Goal: Information Seeking & Learning: Find specific fact

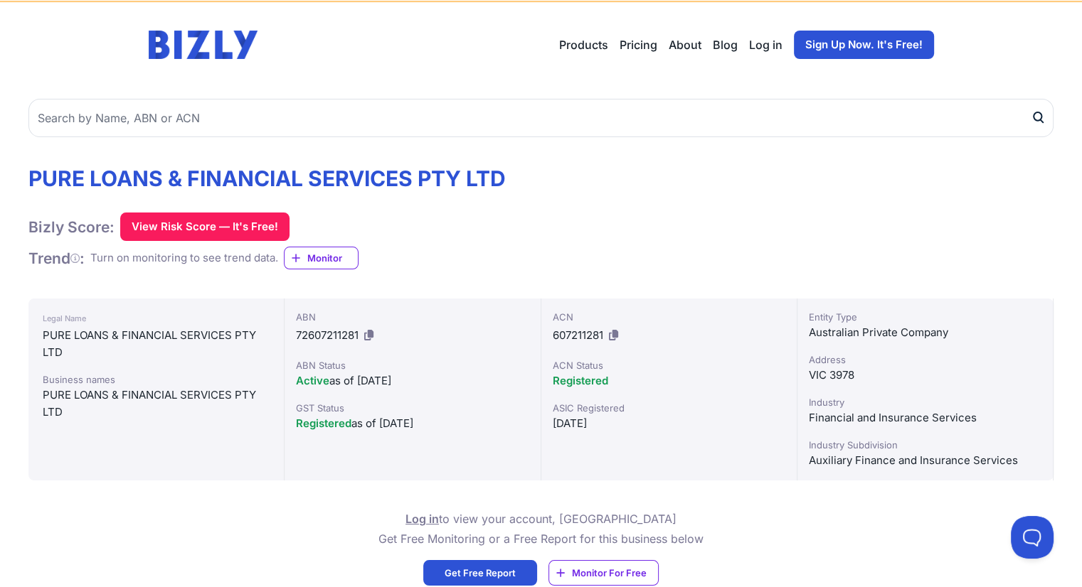
scroll to position [71, 0]
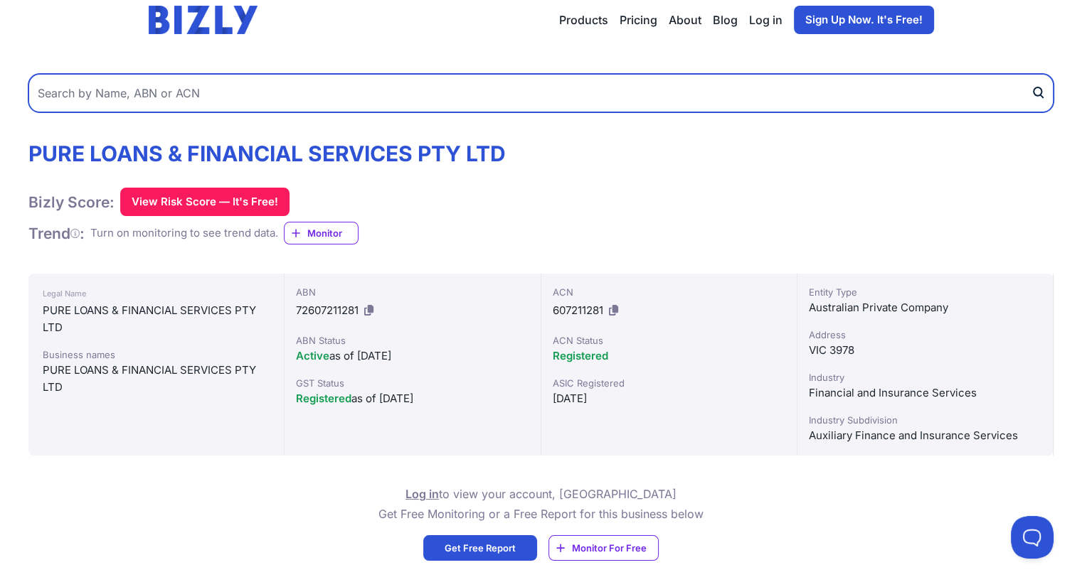
click at [262, 97] on input "text" at bounding box center [540, 93] width 1025 height 38
paste input "16 866 967 570"
click at [103, 92] on input "16 866 967 570" at bounding box center [540, 93] width 1025 height 38
click at [75, 92] on input "16 866 967570" at bounding box center [540, 93] width 1025 height 38
click at [51, 90] on input "16 866967570" at bounding box center [540, 93] width 1025 height 38
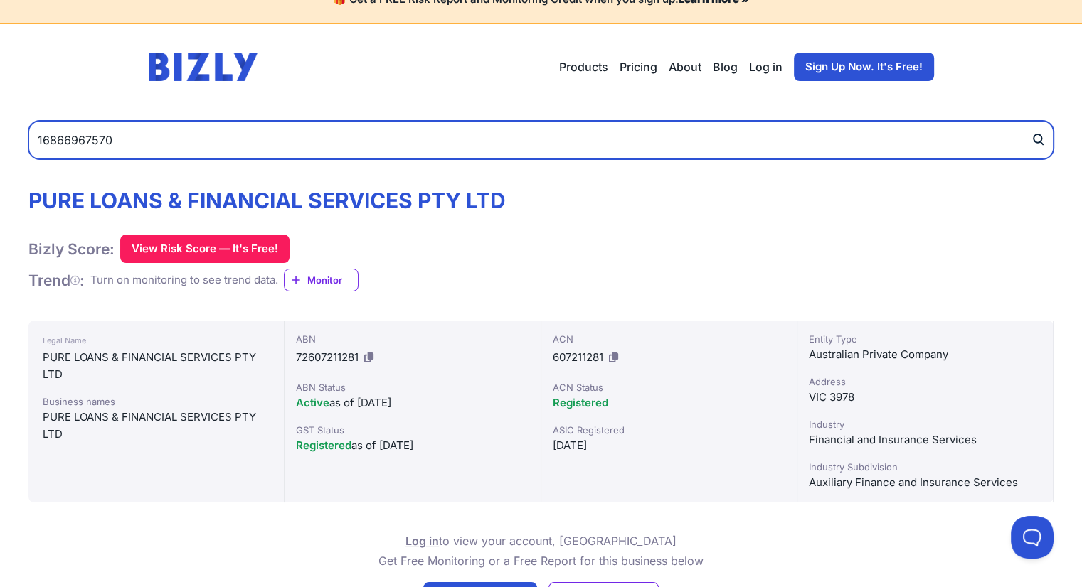
scroll to position [0, 0]
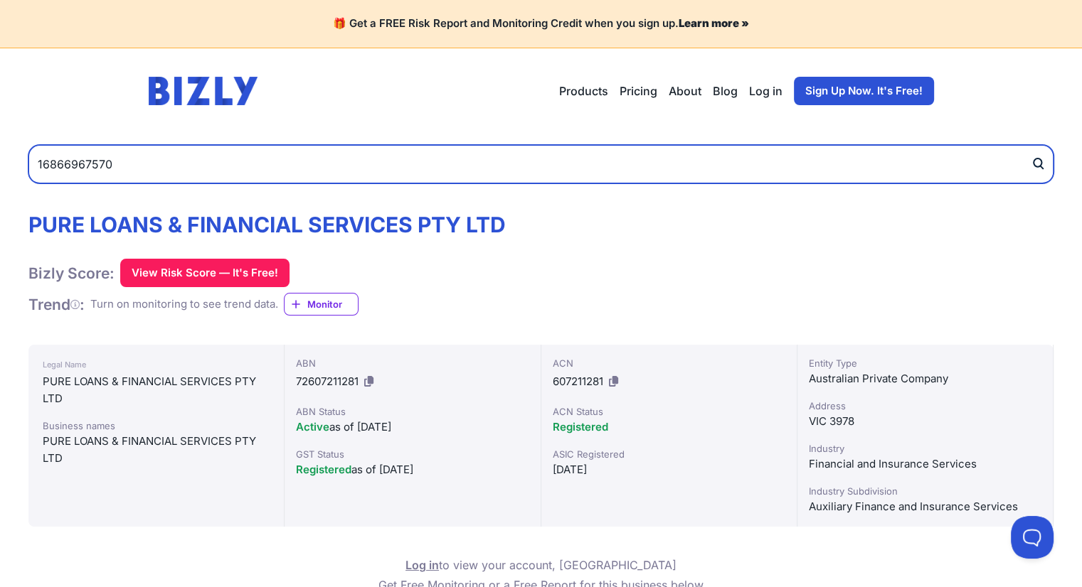
type input "16866967570"
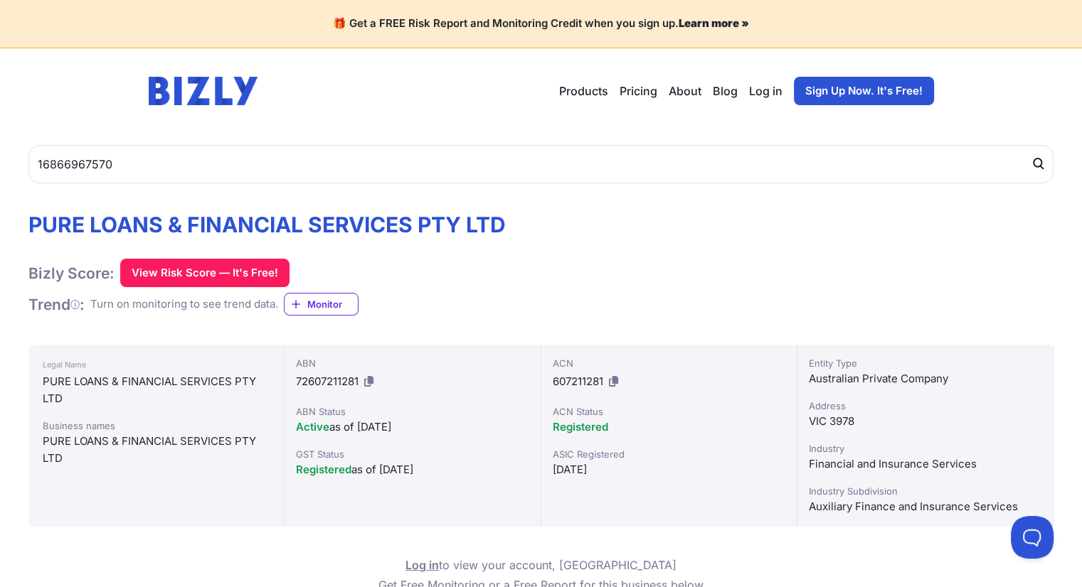
click at [1040, 166] on icon "submit" at bounding box center [1041, 168] width 3 height 4
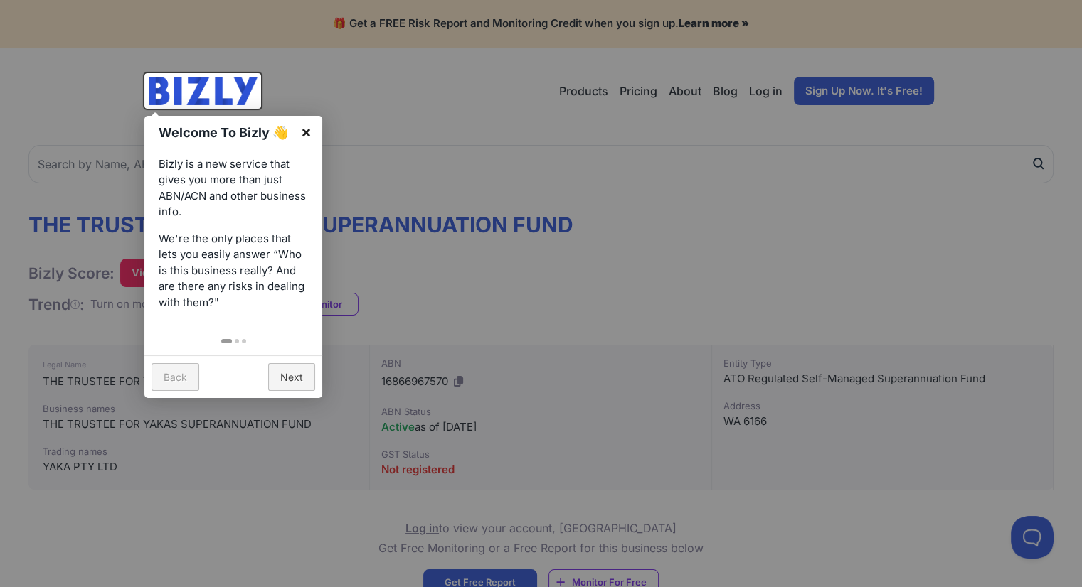
click at [305, 129] on link "×" at bounding box center [306, 132] width 32 height 32
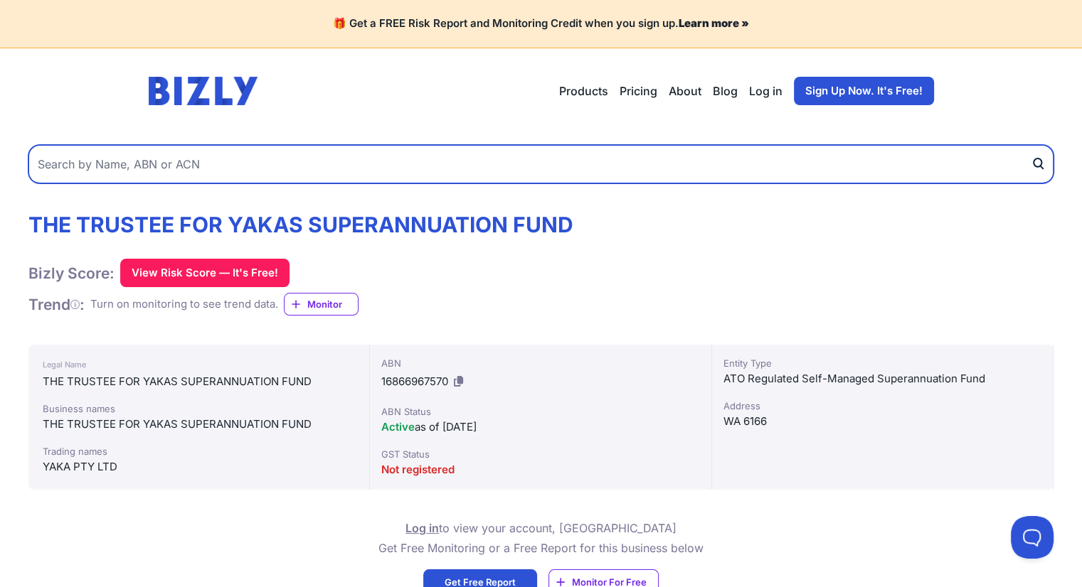
click at [231, 163] on input "text" at bounding box center [540, 164] width 1025 height 38
type input "YAKI"
click at [1030, 145] on button "submit" at bounding box center [1041, 164] width 23 height 38
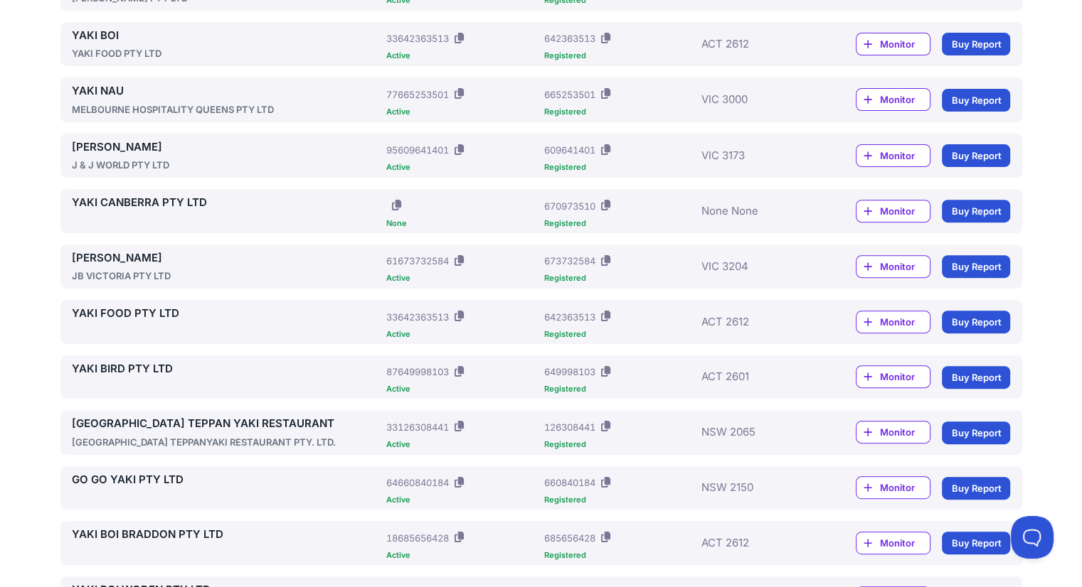
scroll to position [569, 0]
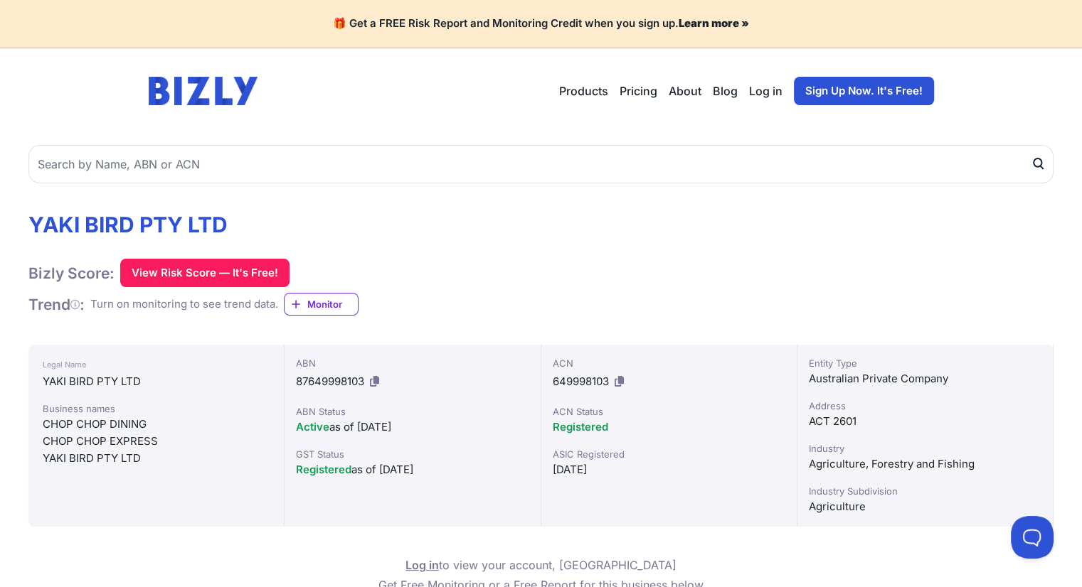
click at [374, 383] on icon at bounding box center [374, 381] width 9 height 11
click at [375, 380] on icon at bounding box center [374, 381] width 9 height 11
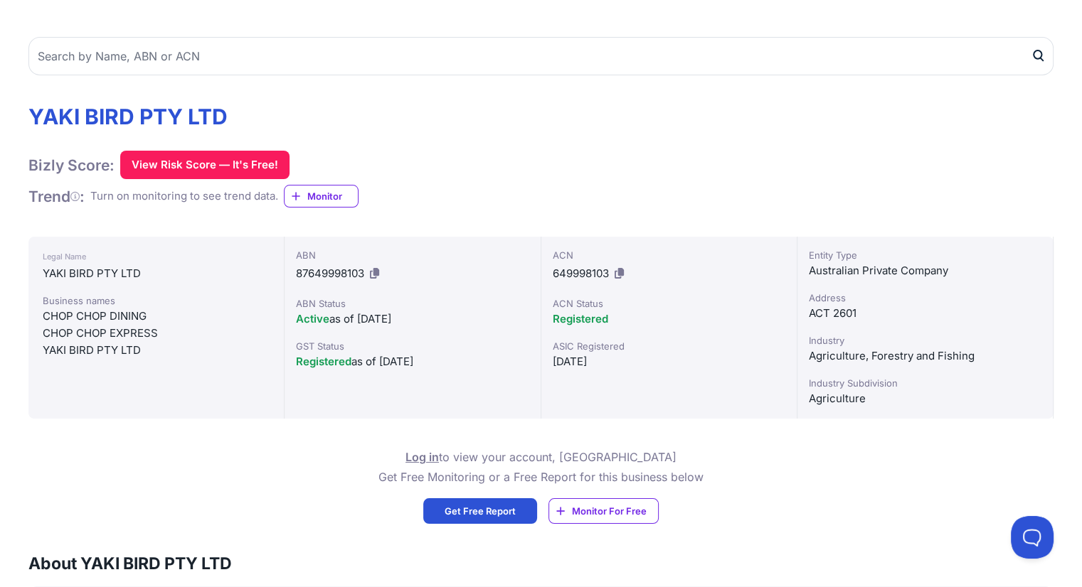
scroll to position [174, 0]
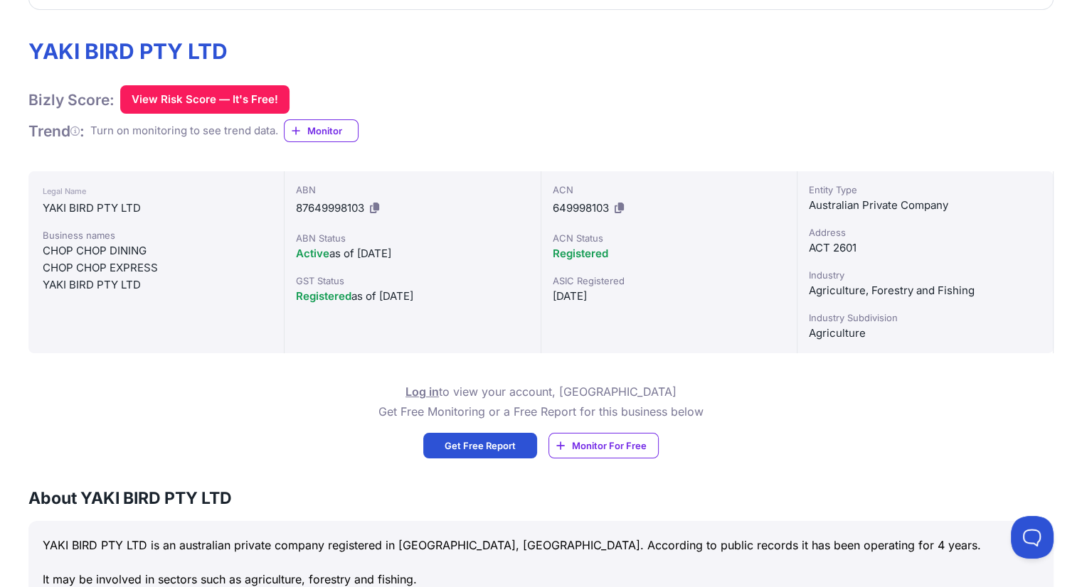
click at [824, 279] on div "Industry" at bounding box center [925, 275] width 233 height 14
click at [826, 274] on div "Industry" at bounding box center [925, 275] width 233 height 14
click at [831, 332] on div "Agriculture" at bounding box center [925, 333] width 233 height 17
click at [829, 331] on div "Agriculture" at bounding box center [925, 333] width 233 height 17
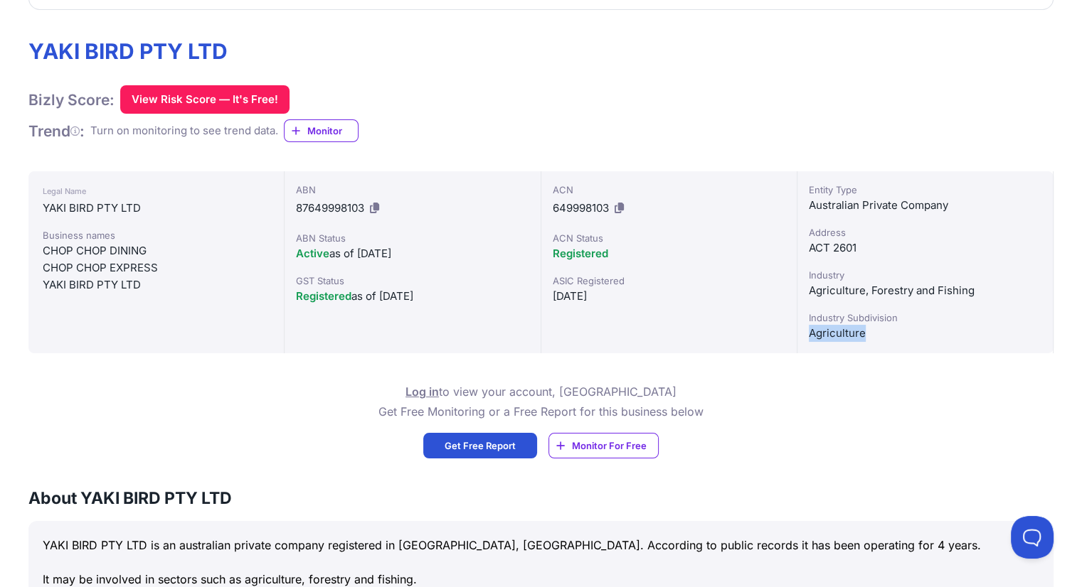
click at [829, 331] on div "Agriculture" at bounding box center [925, 333] width 233 height 17
copy div "Agriculture"
click at [828, 274] on div "Industry" at bounding box center [925, 275] width 233 height 14
click at [827, 274] on div "Industry" at bounding box center [925, 275] width 233 height 14
copy div "Industry"
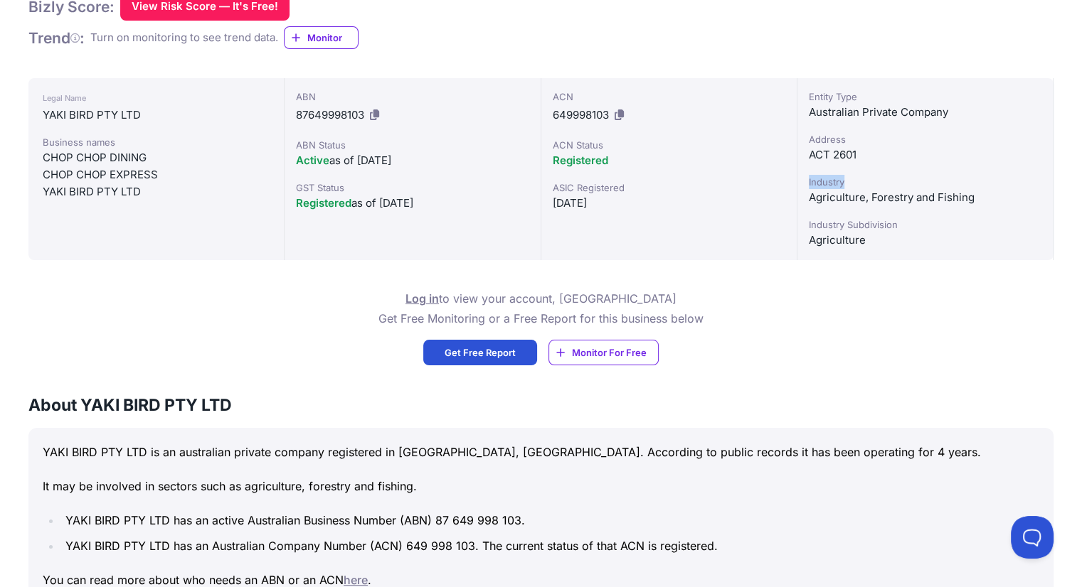
scroll to position [458, 0]
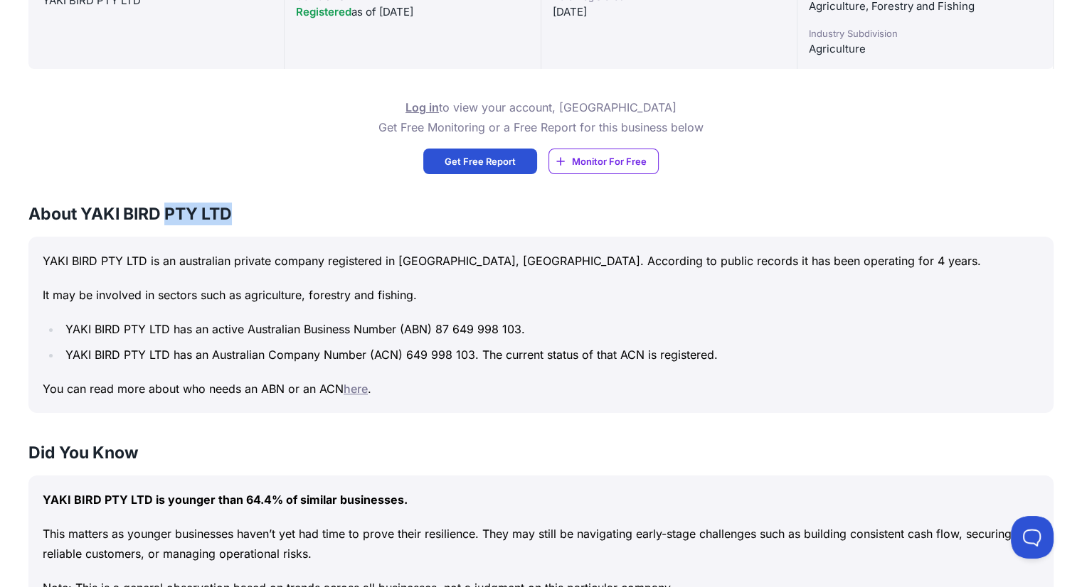
drag, startPoint x: 164, startPoint y: 206, endPoint x: 238, endPoint y: 213, distance: 73.7
click at [238, 213] on h3 "About YAKI BIRD PTY LTD" at bounding box center [540, 214] width 1025 height 23
copy h3 "PTY LTD"
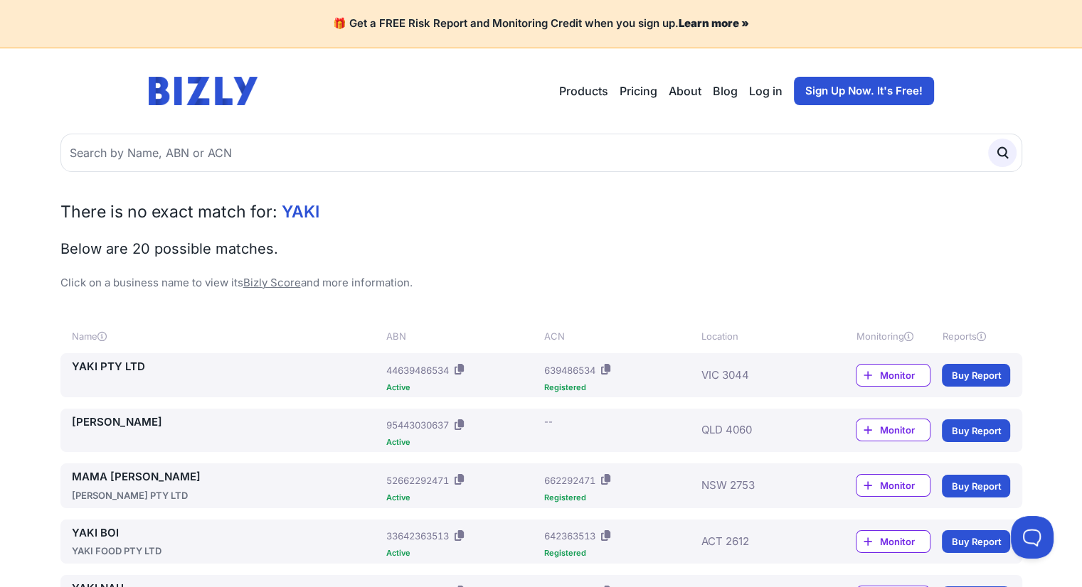
click at [190, 90] on img at bounding box center [204, 91] width 110 height 28
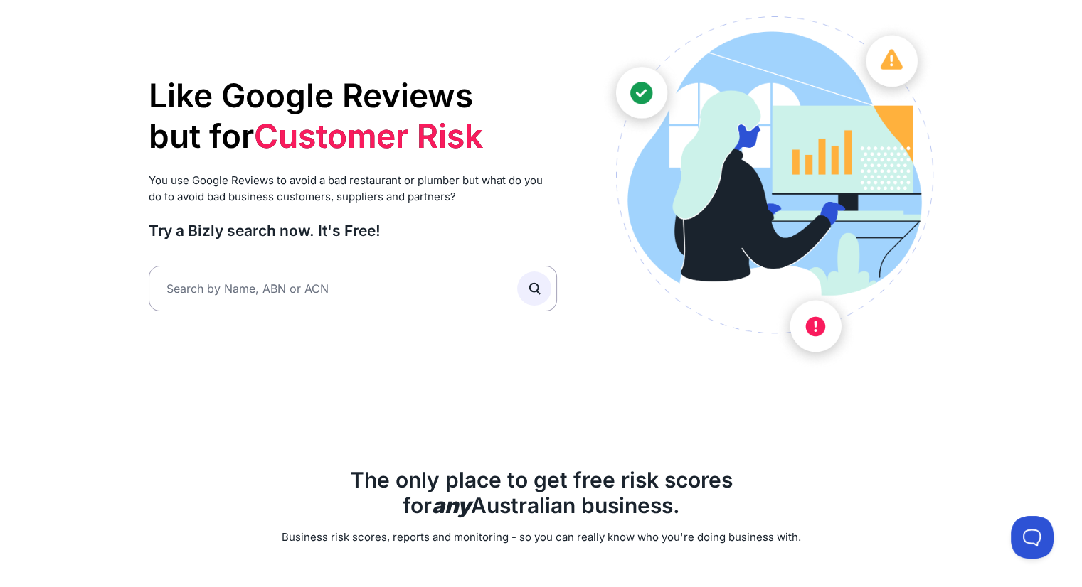
scroll to position [284, 0]
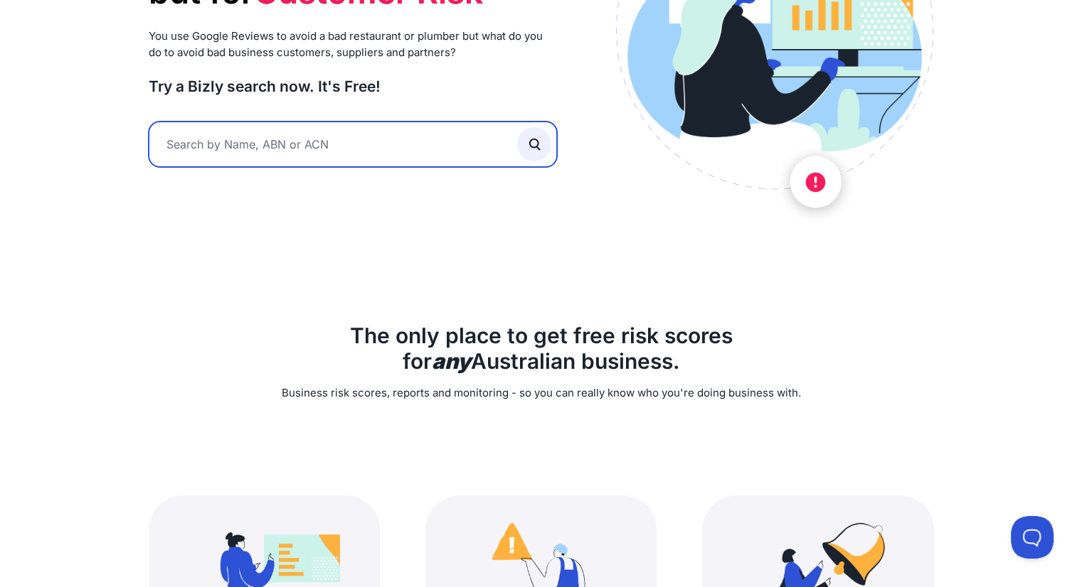
click at [313, 143] on input "text" at bounding box center [353, 145] width 409 height 46
click at [269, 140] on input "LTD" at bounding box center [353, 145] width 409 height 46
paste input "PTY LTD"
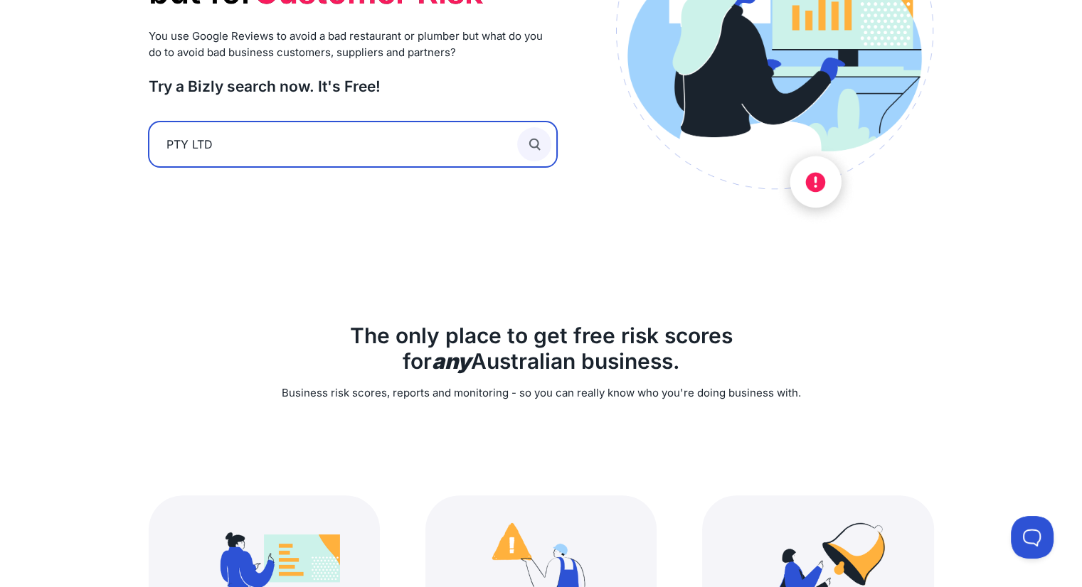
type input "PTY LTD"
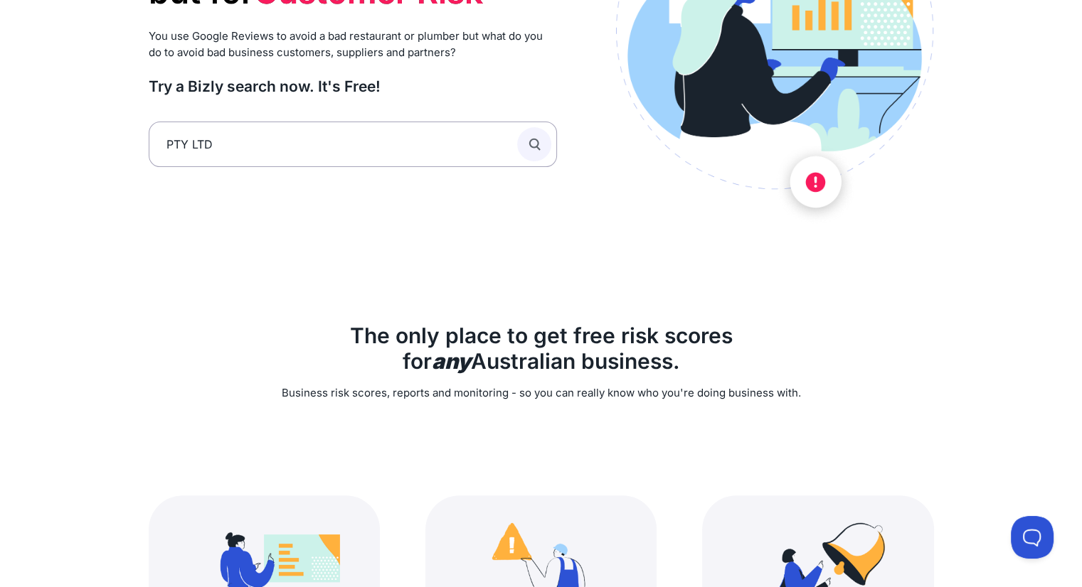
click at [546, 144] on button "submit" at bounding box center [534, 144] width 34 height 34
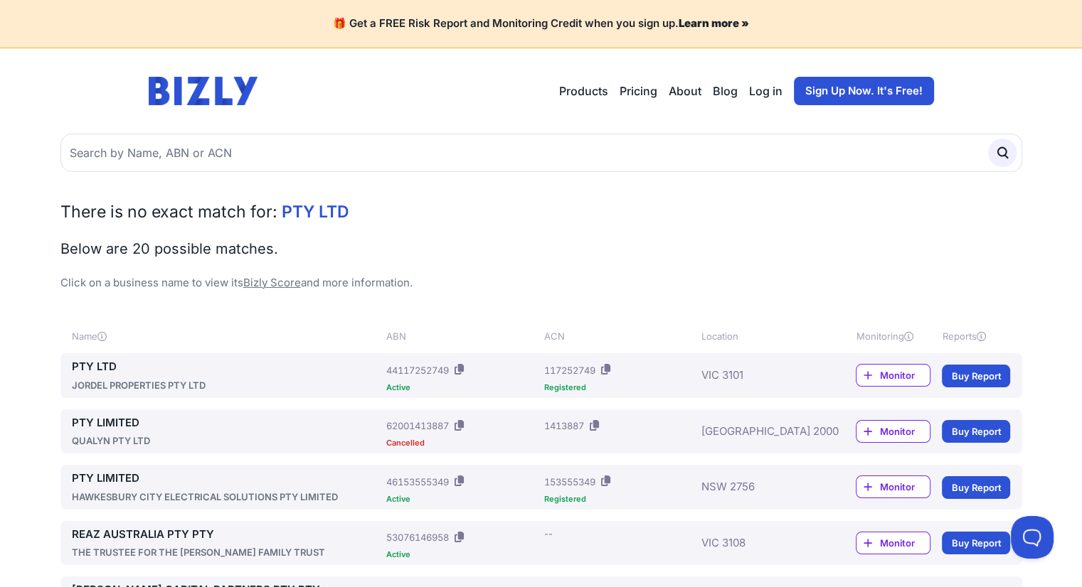
click at [398, 338] on div "ABN" at bounding box center [461, 336] width 151 height 14
click at [956, 336] on div "Reports" at bounding box center [976, 336] width 68 height 14
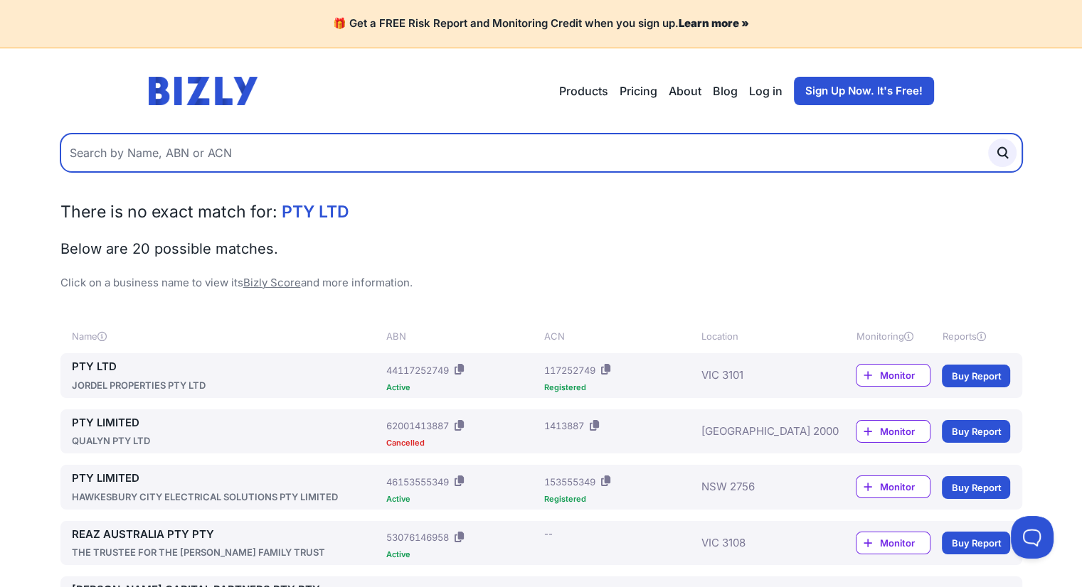
click at [235, 146] on input "text" at bounding box center [540, 153] width 961 height 38
paste input "ASIC registration - ACN or ARBN or ARSN or ARFN 107 079 390"
click at [233, 154] on input "ASIC registration - ACN or ARBN or ARSN or ARFN 107 079 390" at bounding box center [540, 153] width 961 height 38
click at [372, 146] on input "ASIC registration - ACN or ARBN or ARSN or ARFN 107 079 390" at bounding box center [540, 153] width 961 height 38
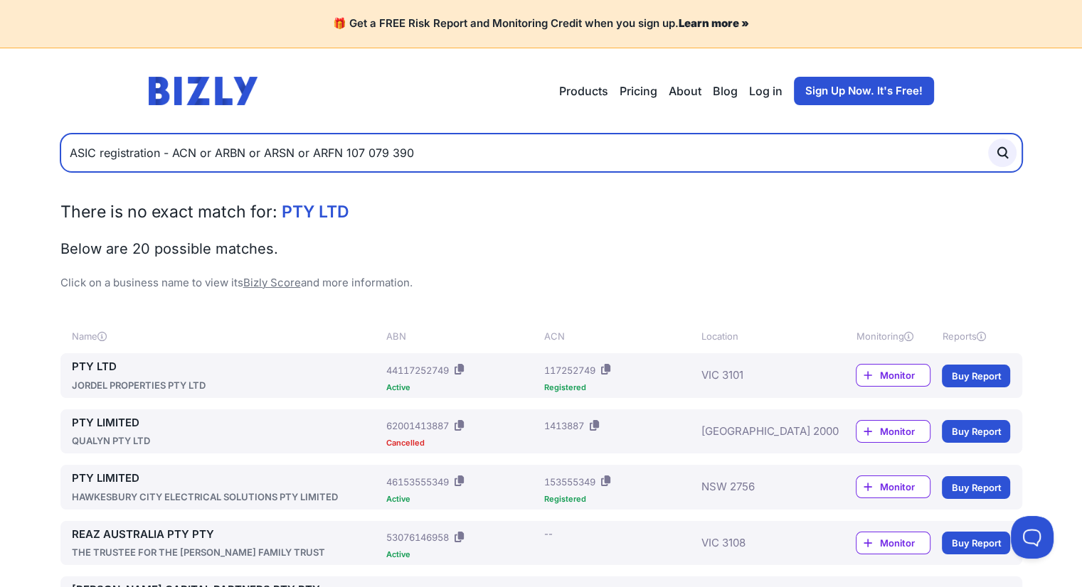
drag, startPoint x: 349, startPoint y: 150, endPoint x: 0, endPoint y: 146, distance: 349.2
click at [90, 147] on input "107 079 390" at bounding box center [540, 153] width 961 height 38
click at [114, 149] on input "107079 390" at bounding box center [540, 153] width 961 height 38
type input "107079390"
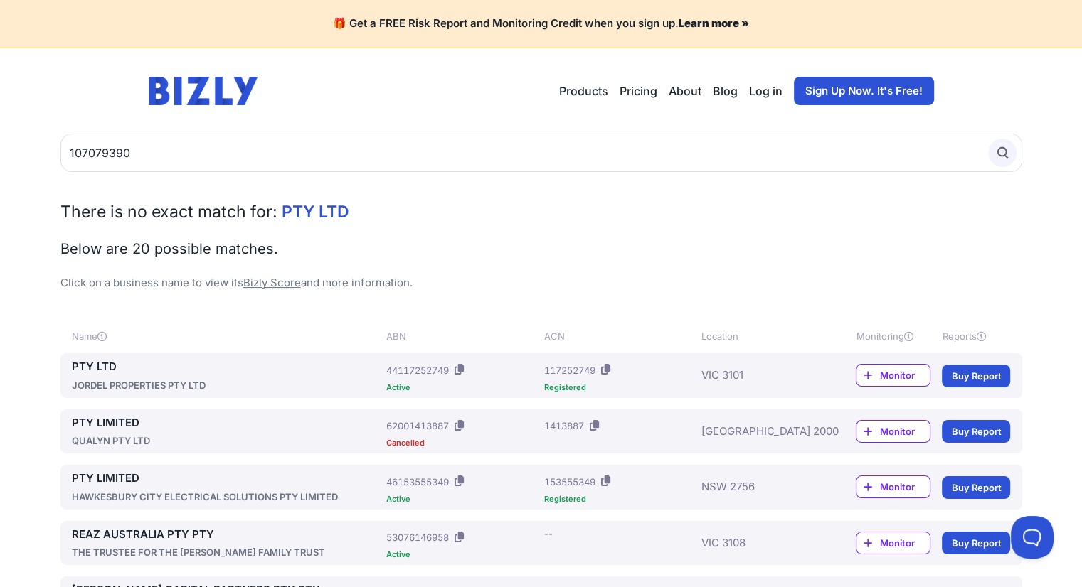
click at [1010, 154] on button "submit" at bounding box center [1002, 153] width 28 height 28
